Goal: Task Accomplishment & Management: Use online tool/utility

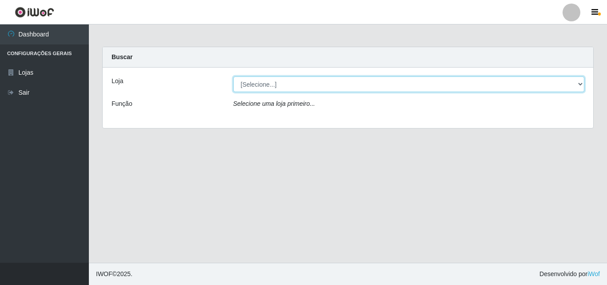
click at [294, 87] on select "[Selecione...] BomQueSó Agreste - Loja 3" at bounding box center [408, 84] width 351 height 16
select select "215"
click at [233, 76] on select "[Selecione...] BomQueSó Agreste - Loja 3" at bounding box center [408, 84] width 351 height 16
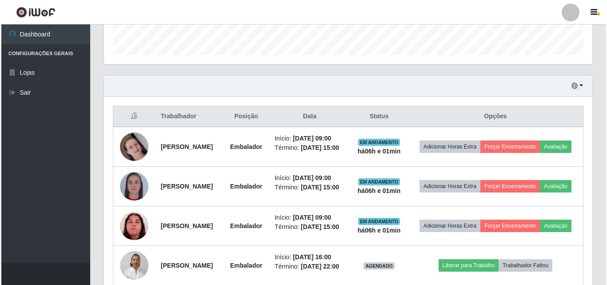
scroll to position [266, 0]
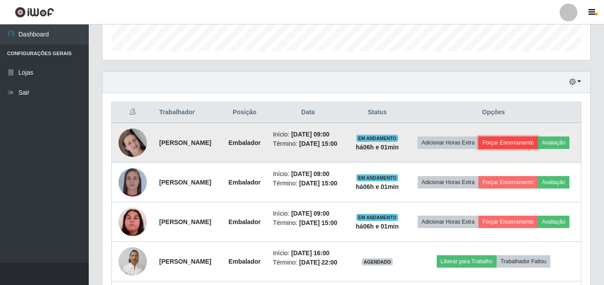
click at [538, 136] on button "Forçar Encerramento" at bounding box center [509, 142] width 60 height 12
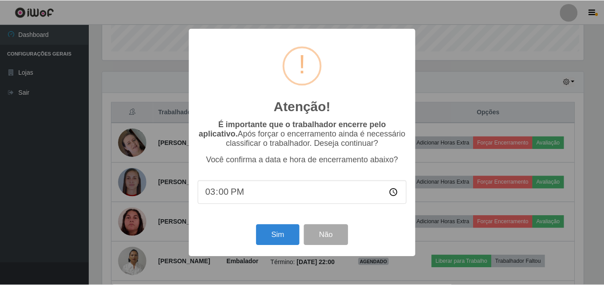
scroll to position [184, 484]
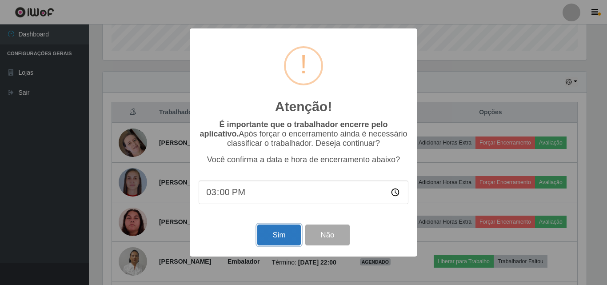
click at [286, 229] on button "Sim" at bounding box center [278, 234] width 43 height 21
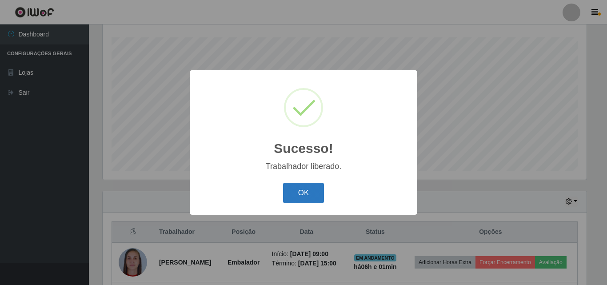
click at [299, 188] on button "OK" at bounding box center [303, 193] width 41 height 21
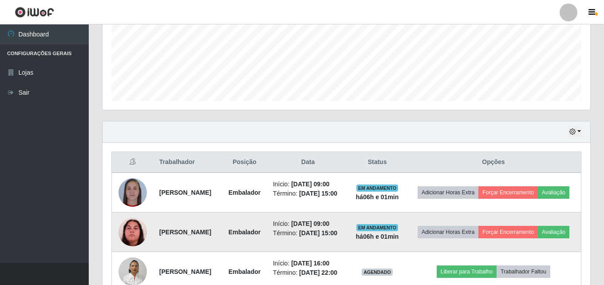
scroll to position [236, 0]
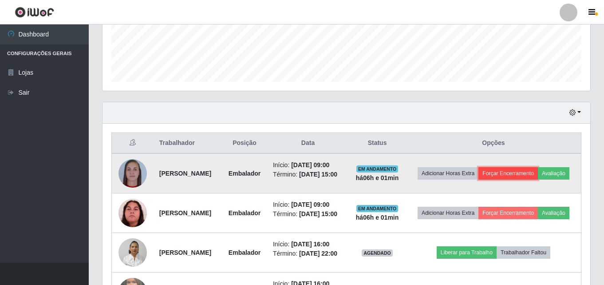
click at [538, 172] on button "Forçar Encerramento" at bounding box center [509, 173] width 60 height 12
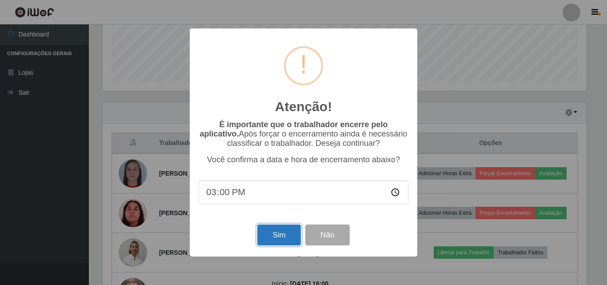
click at [280, 235] on button "Sim" at bounding box center [278, 234] width 43 height 21
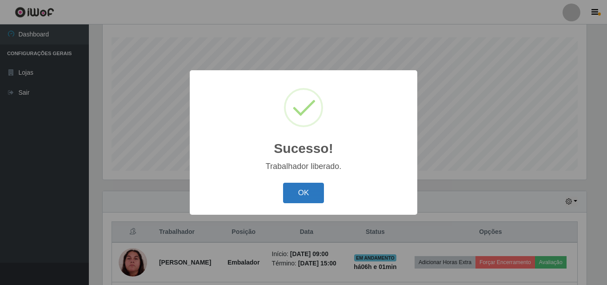
click at [306, 197] on button "OK" at bounding box center [303, 193] width 41 height 21
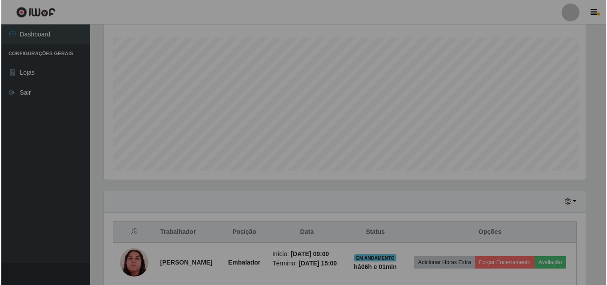
scroll to position [184, 488]
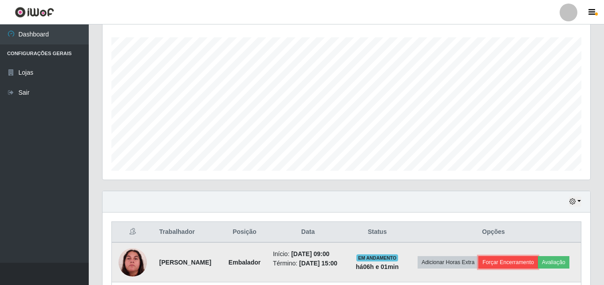
click at [533, 256] on button "Forçar Encerramento" at bounding box center [509, 262] width 60 height 12
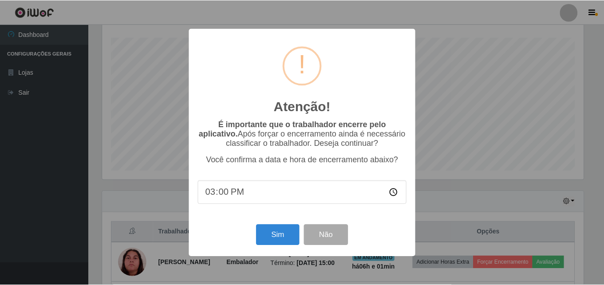
scroll to position [184, 484]
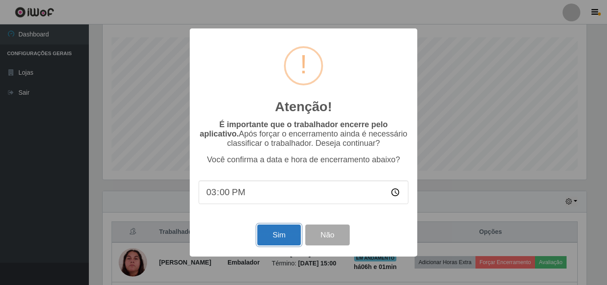
click at [272, 240] on button "Sim" at bounding box center [278, 234] width 43 height 21
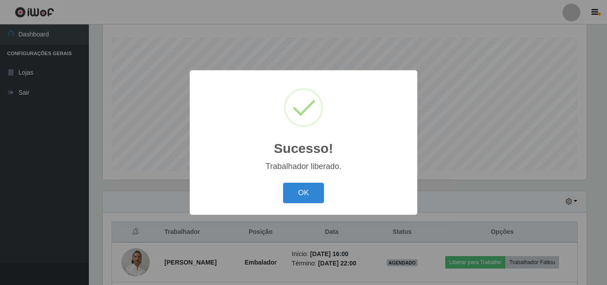
click at [305, 205] on div "OK Cancel" at bounding box center [304, 192] width 210 height 25
click at [309, 192] on button "OK" at bounding box center [303, 193] width 41 height 21
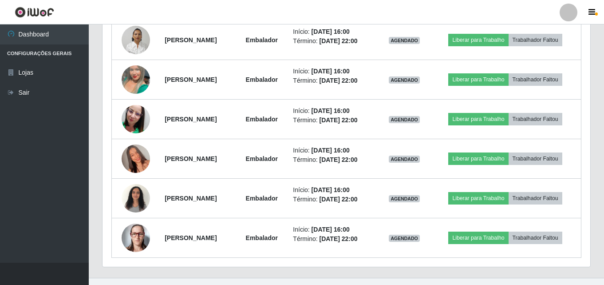
scroll to position [120, 0]
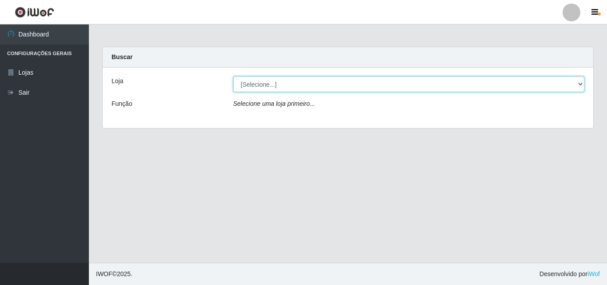
click at [449, 87] on select "[Selecione...] BomQueSó Agreste - Loja 3" at bounding box center [408, 84] width 351 height 16
select select "215"
click at [233, 76] on select "[Selecione...] BomQueSó Agreste - Loja 3" at bounding box center [408, 84] width 351 height 16
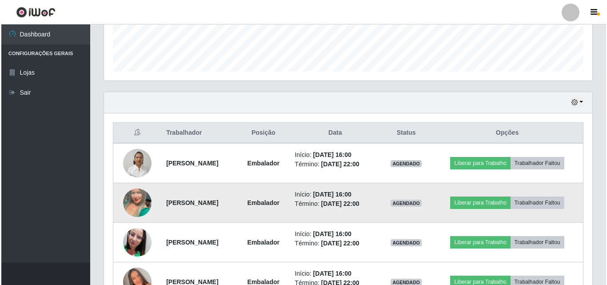
scroll to position [266, 0]
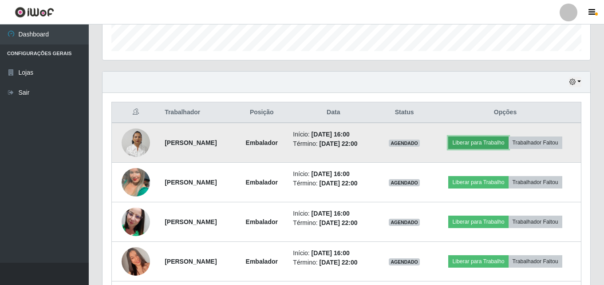
click at [479, 145] on button "Liberar para Trabalho" at bounding box center [479, 142] width 60 height 12
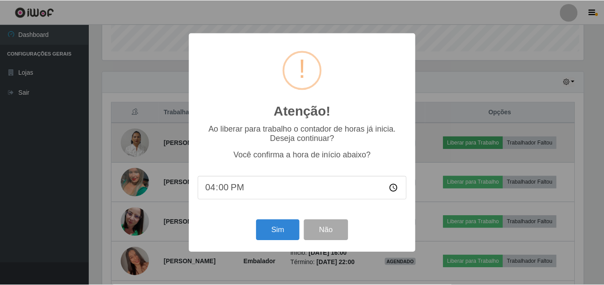
scroll to position [184, 484]
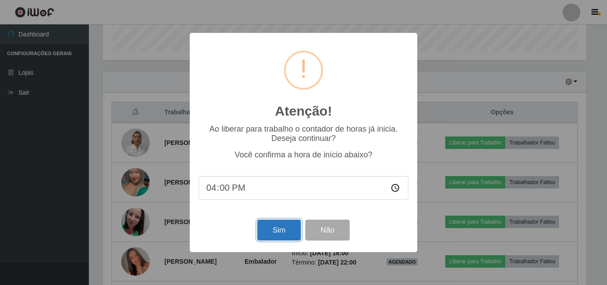
click at [281, 240] on button "Sim" at bounding box center [278, 229] width 43 height 21
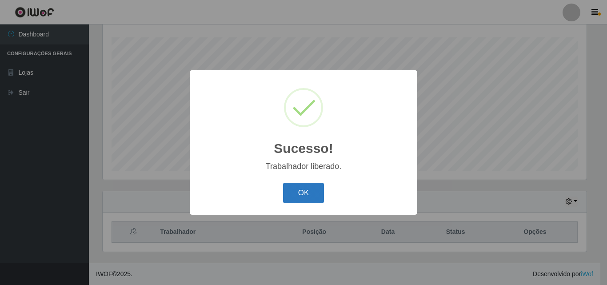
click at [313, 186] on button "OK" at bounding box center [303, 193] width 41 height 21
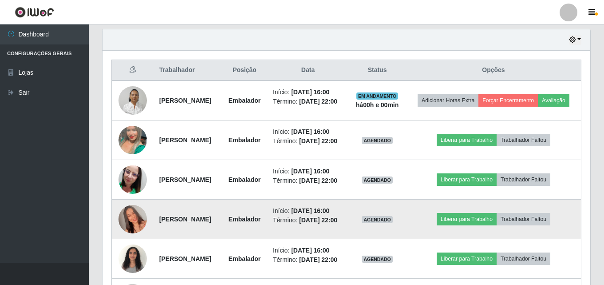
scroll to position [325, 0]
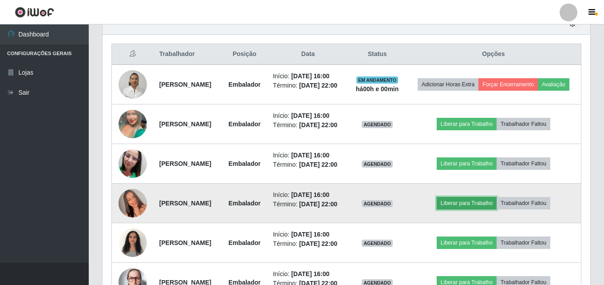
click at [485, 209] on button "Liberar para Trabalho" at bounding box center [467, 203] width 60 height 12
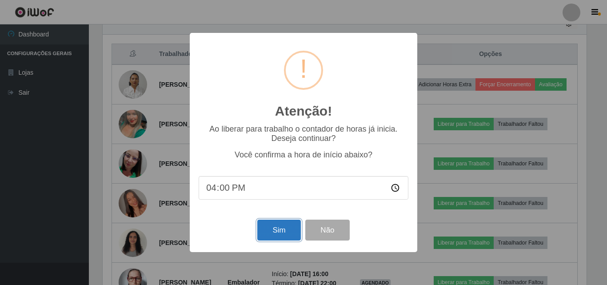
click at [276, 231] on button "Sim" at bounding box center [278, 229] width 43 height 21
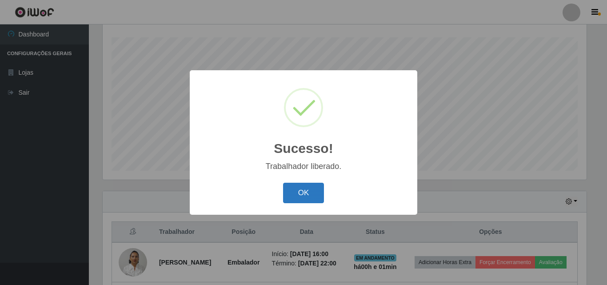
click at [318, 186] on button "OK" at bounding box center [303, 193] width 41 height 21
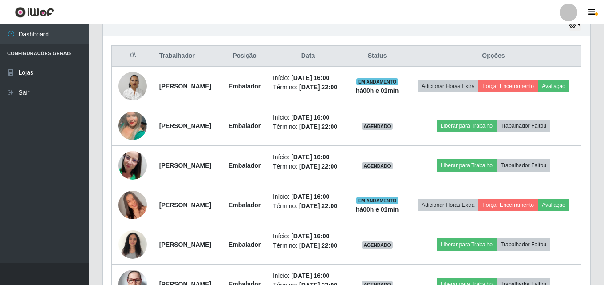
scroll to position [325, 0]
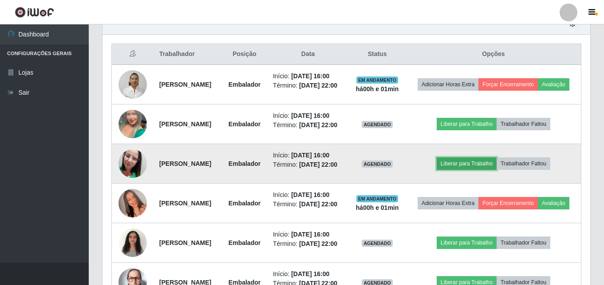
click at [489, 170] on button "Liberar para Trabalho" at bounding box center [467, 163] width 60 height 12
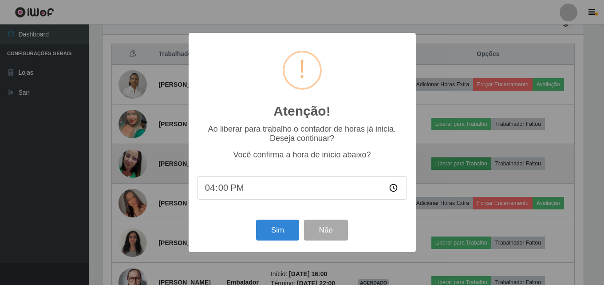
scroll to position [184, 484]
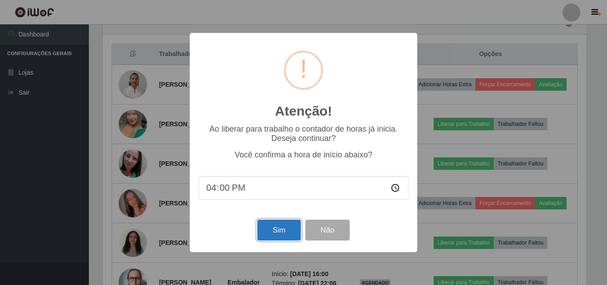
click at [288, 224] on button "Sim" at bounding box center [278, 229] width 43 height 21
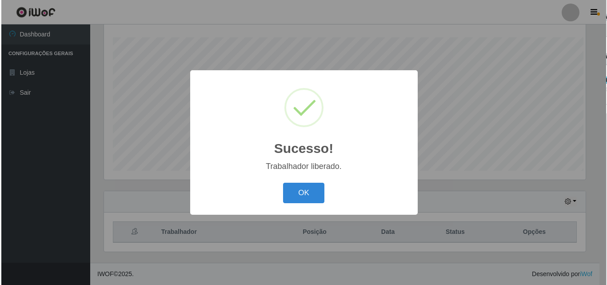
scroll to position [0, 0]
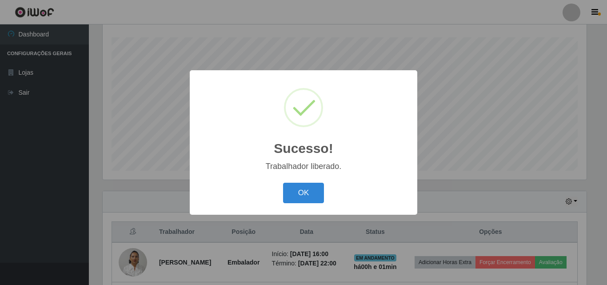
click at [308, 177] on div "Sucesso! × Trabalhador liberado. OK Cancel" at bounding box center [303, 142] width 227 height 144
click at [306, 192] on button "OK" at bounding box center [303, 193] width 41 height 21
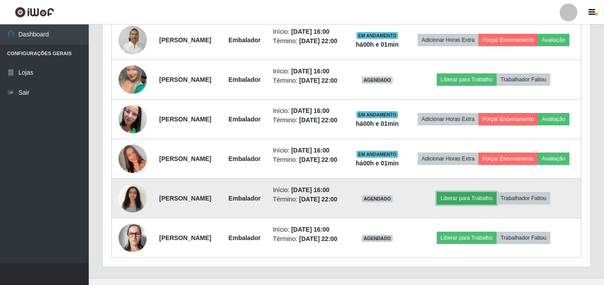
click at [475, 204] on button "Liberar para Trabalho" at bounding box center [467, 198] width 60 height 12
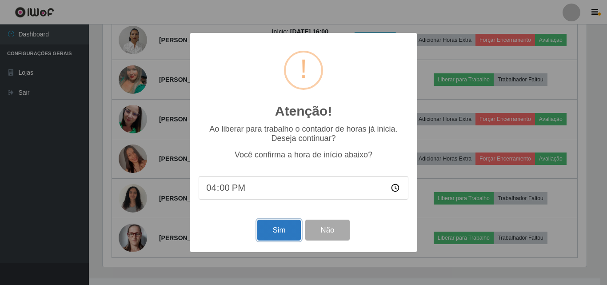
click at [286, 229] on button "Sim" at bounding box center [278, 229] width 43 height 21
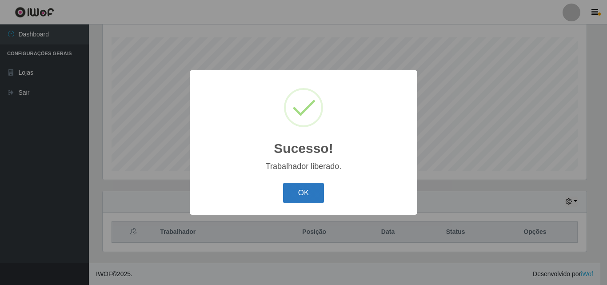
click at [312, 196] on button "OK" at bounding box center [303, 193] width 41 height 21
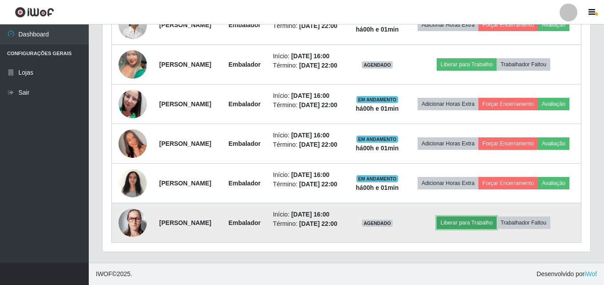
click at [463, 218] on button "Liberar para Trabalho" at bounding box center [467, 222] width 60 height 12
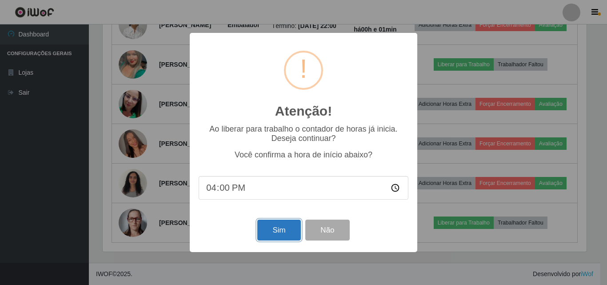
click at [292, 228] on button "Sim" at bounding box center [278, 229] width 43 height 21
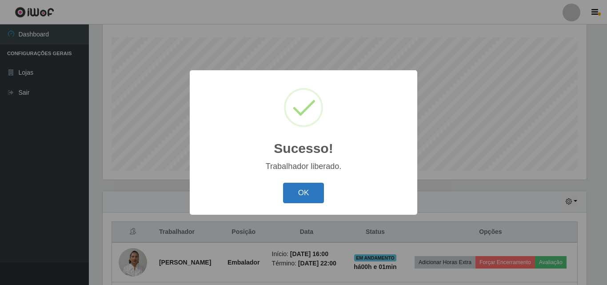
click at [297, 189] on button "OK" at bounding box center [303, 193] width 41 height 21
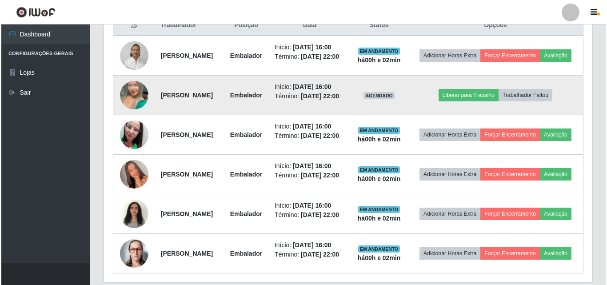
scroll to position [369, 0]
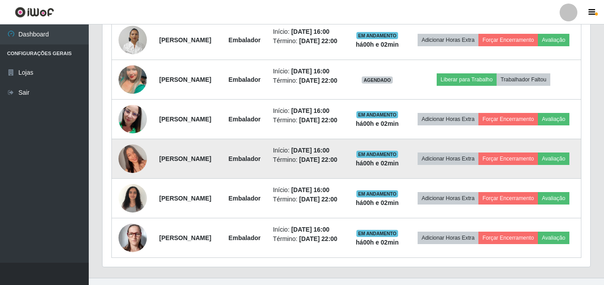
click at [135, 184] on img at bounding box center [133, 158] width 28 height 51
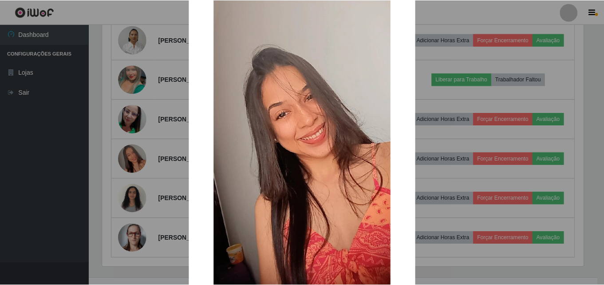
scroll to position [109, 0]
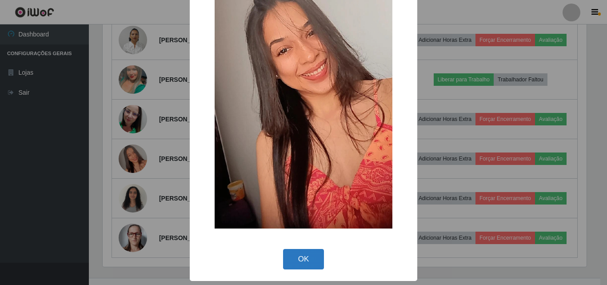
click at [303, 258] on button "OK" at bounding box center [303, 259] width 41 height 21
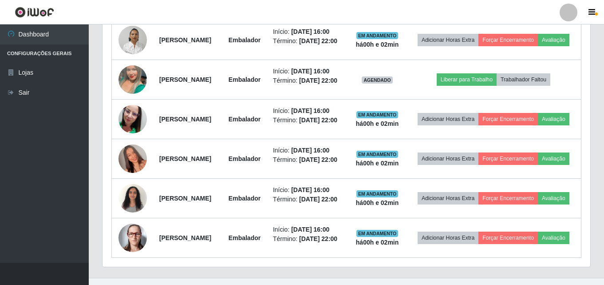
scroll to position [184, 488]
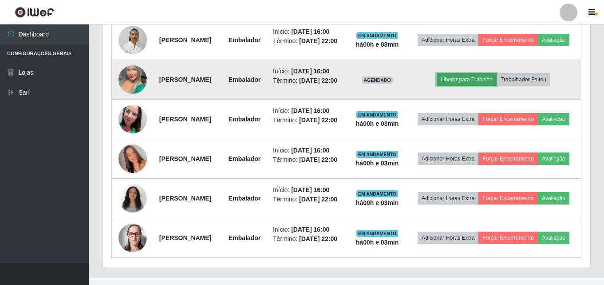
click at [491, 86] on button "Liberar para Trabalho" at bounding box center [467, 79] width 60 height 12
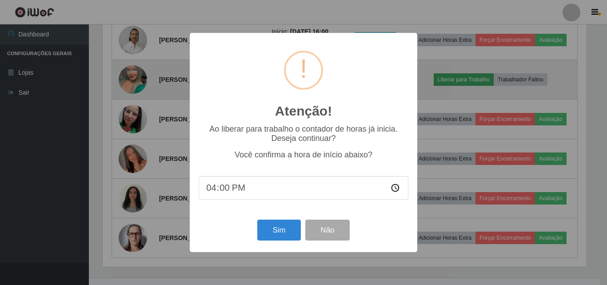
type input "16:03"
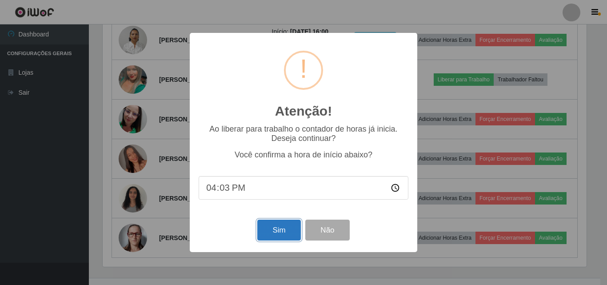
click at [286, 229] on button "Sim" at bounding box center [278, 229] width 43 height 21
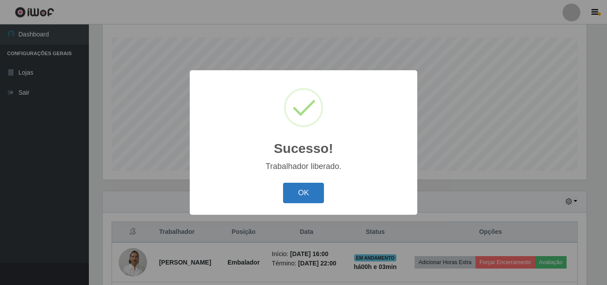
click at [294, 184] on button "OK" at bounding box center [303, 193] width 41 height 21
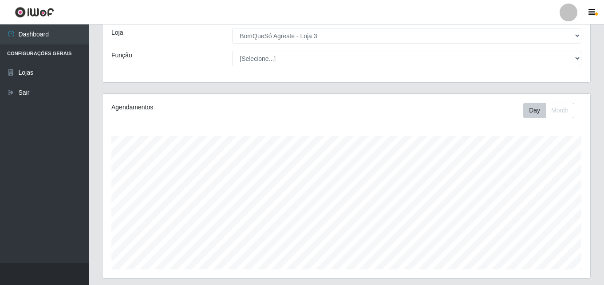
scroll to position [0, 0]
